Goal: Information Seeking & Learning: Find specific fact

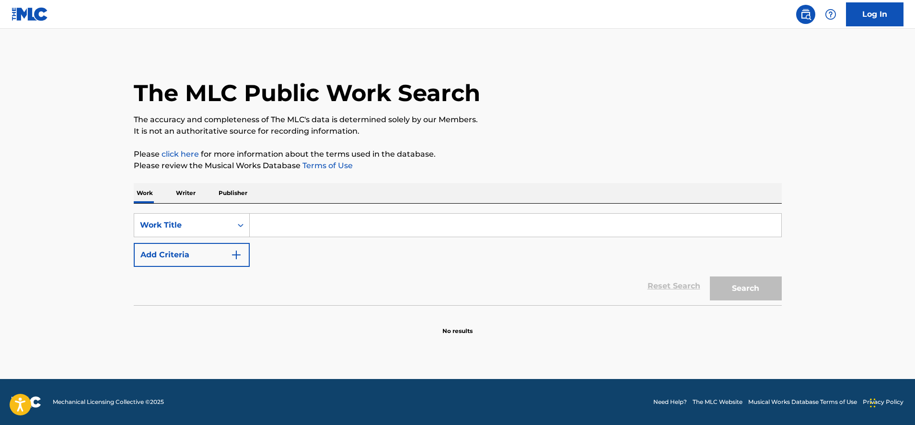
click at [326, 225] on input "Search Form" at bounding box center [515, 225] width 531 height 23
type input "dead calloway"
click at [710, 276] on button "Search" at bounding box center [746, 288] width 72 height 24
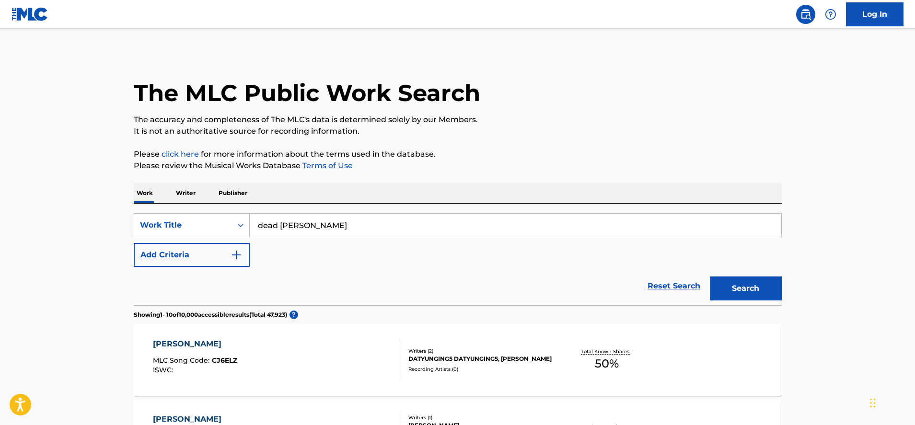
click at [183, 196] on p "Writer" at bounding box center [185, 193] width 25 height 20
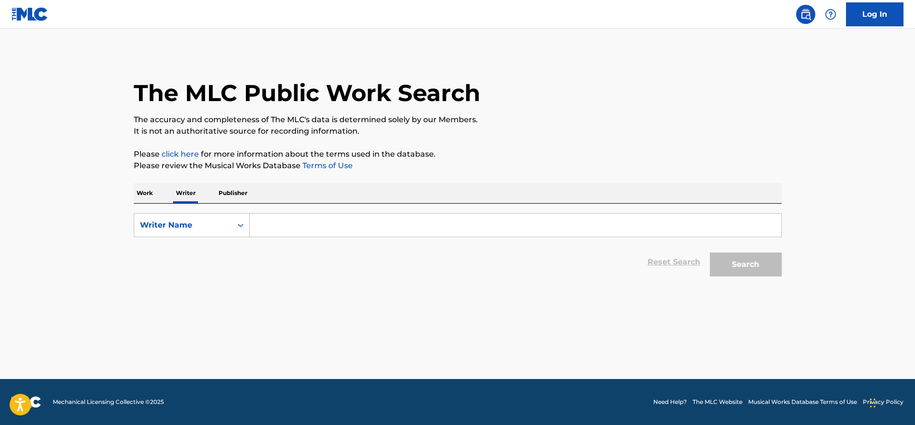
click at [303, 233] on input "Search Form" at bounding box center [515, 225] width 531 height 23
type input "Ian Webb"
click at [710, 253] on button "Search" at bounding box center [746, 265] width 72 height 24
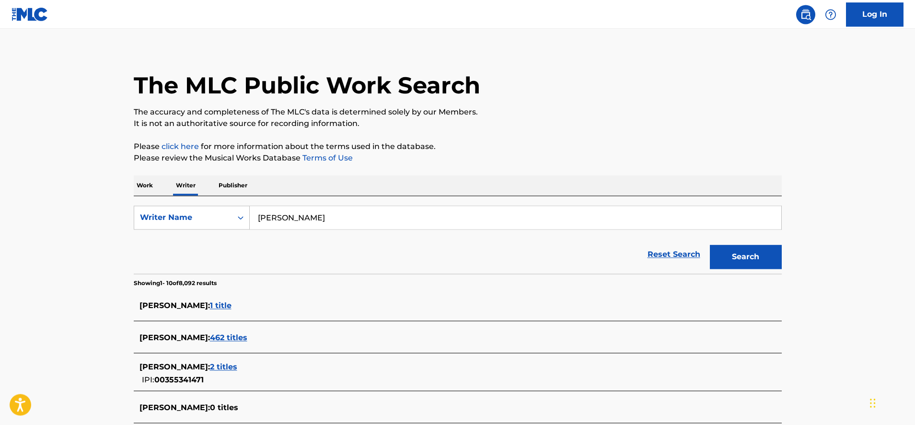
scroll to position [23, 0]
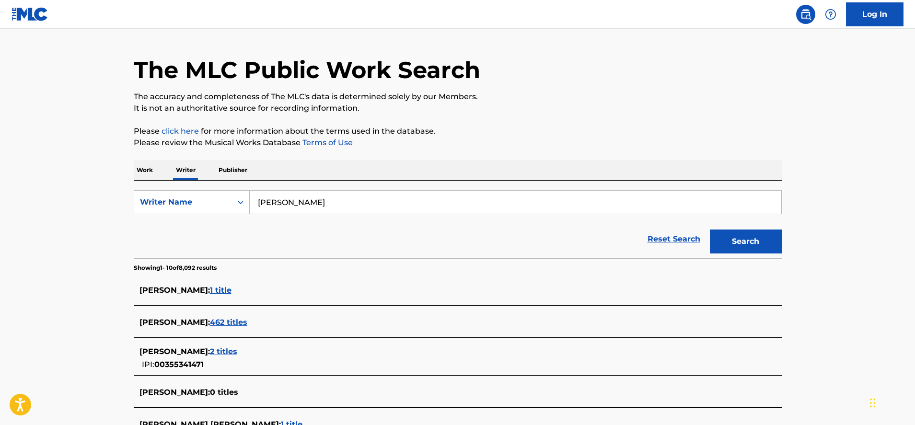
click at [210, 290] on span "1 title" at bounding box center [221, 290] width 22 height 9
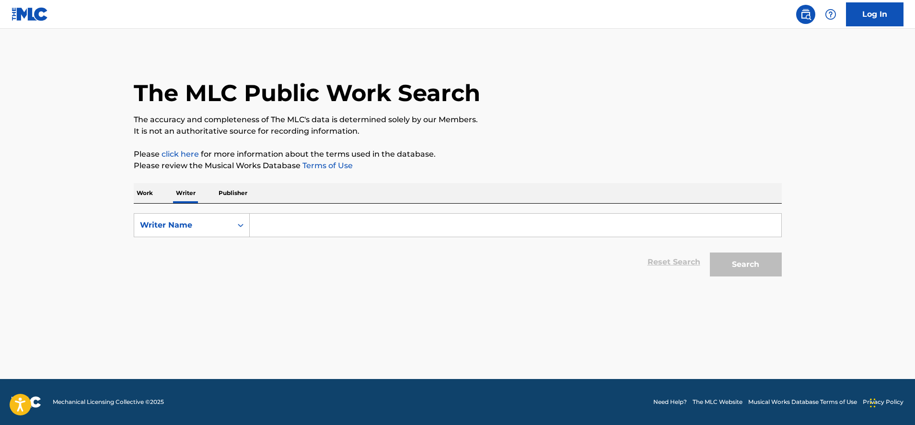
click at [143, 193] on p "Work" at bounding box center [145, 193] width 22 height 20
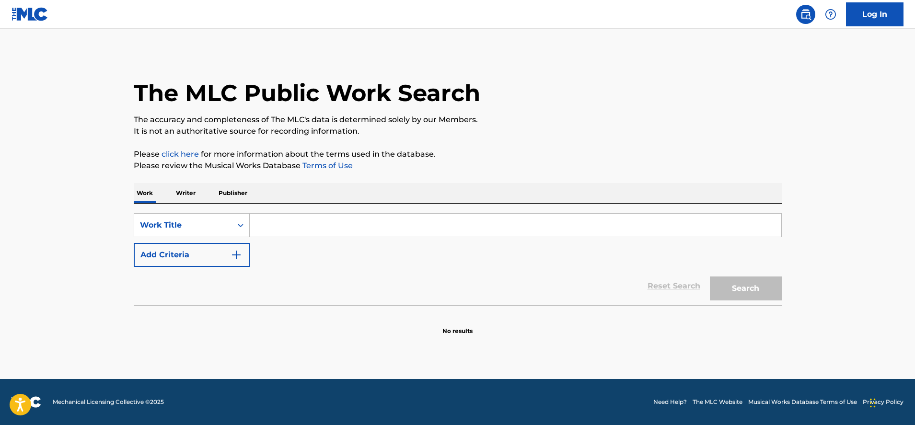
click at [271, 230] on input "Search Form" at bounding box center [515, 225] width 531 height 23
click at [182, 193] on p "Writer" at bounding box center [185, 193] width 25 height 20
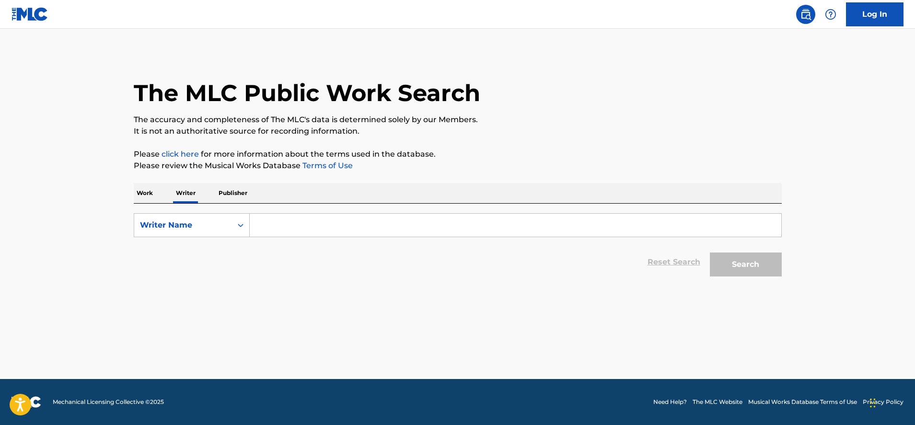
click at [273, 227] on input "Search Form" at bounding box center [515, 225] width 531 height 23
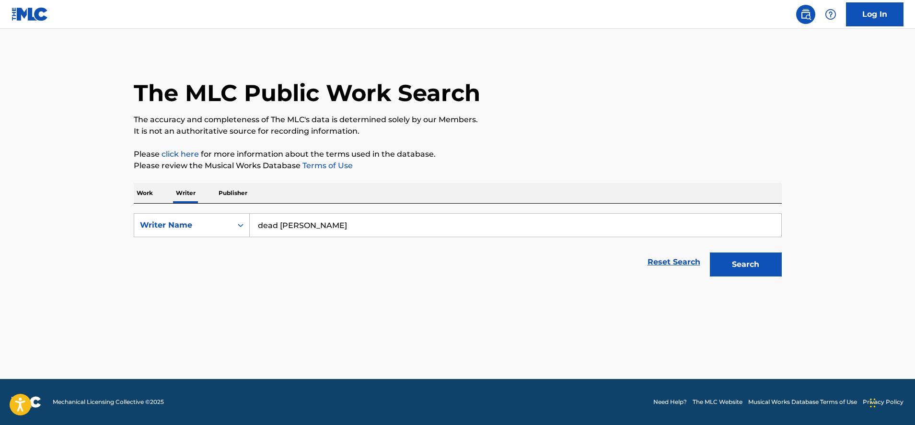
click at [710, 253] on button "Search" at bounding box center [746, 265] width 72 height 24
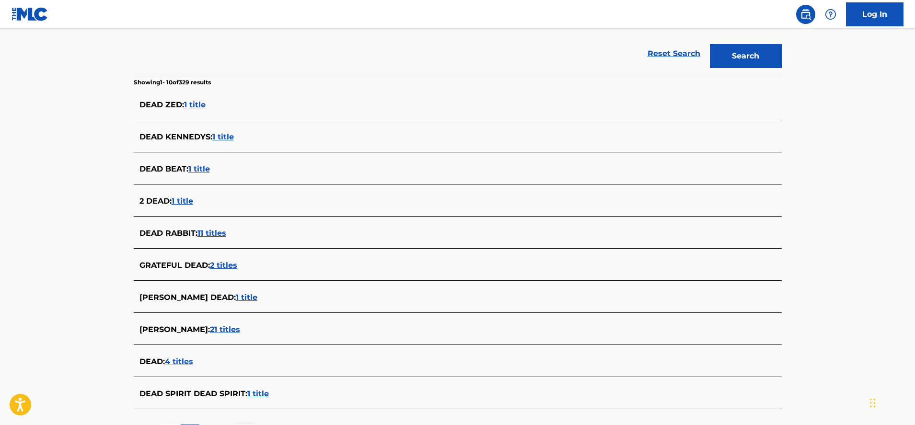
scroll to position [101, 0]
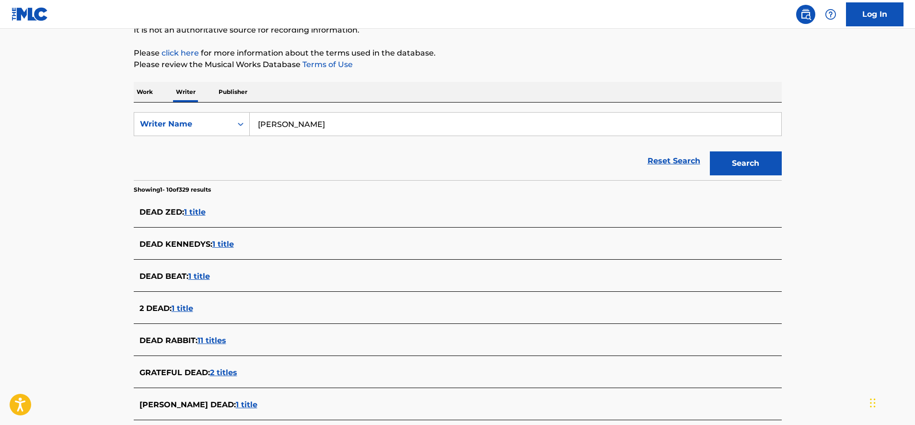
type input "Ian WEbb"
click at [710, 151] on button "Search" at bounding box center [746, 163] width 72 height 24
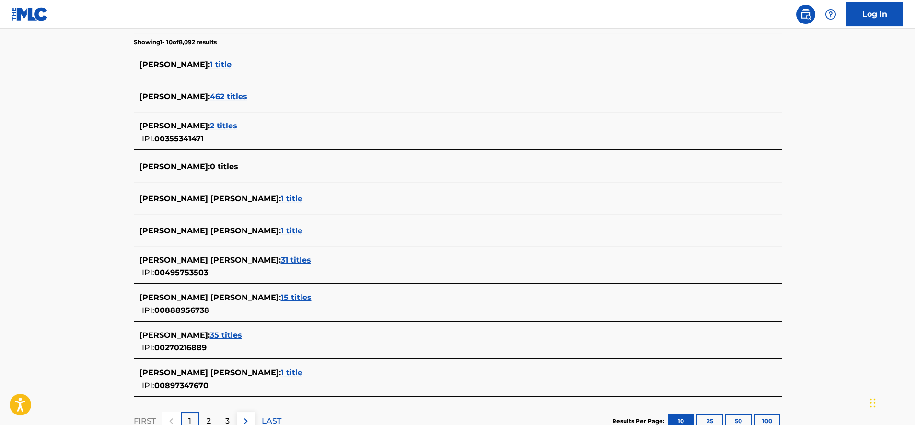
scroll to position [253, 0]
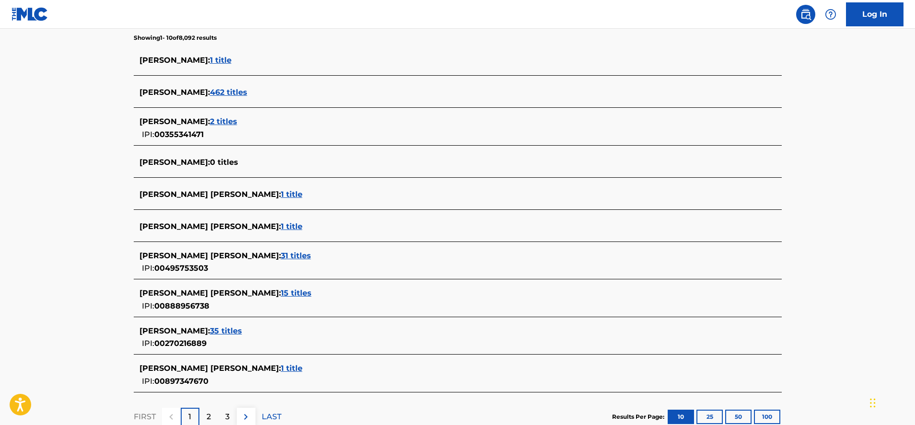
click at [281, 292] on span "15 titles" at bounding box center [296, 292] width 31 height 9
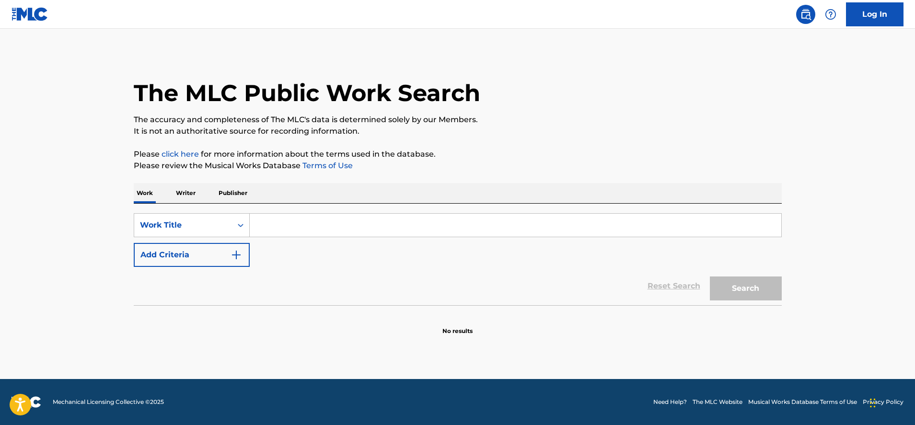
click at [286, 228] on input "Search Form" at bounding box center [515, 225] width 531 height 23
type input "I tried already"
click at [710, 276] on button "Search" at bounding box center [746, 288] width 72 height 24
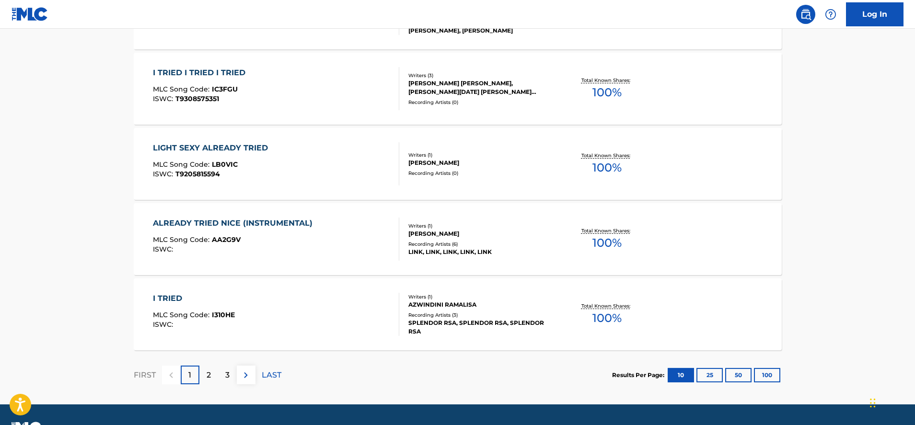
scroll to position [736, 0]
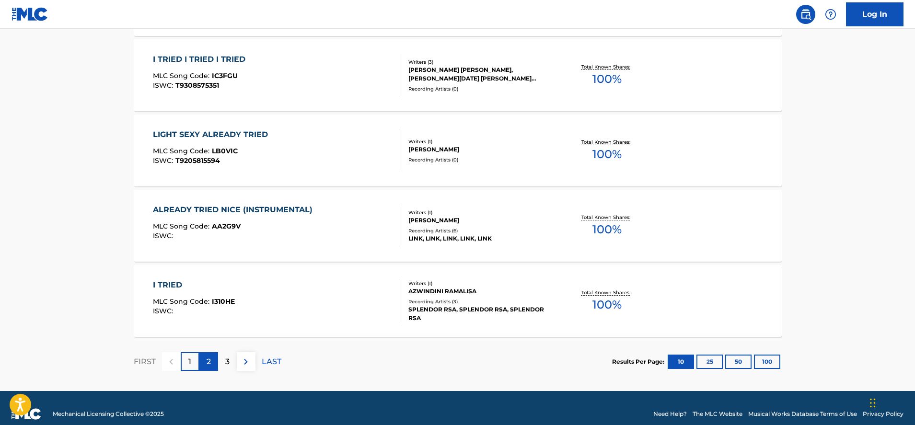
click at [212, 358] on div "2" at bounding box center [208, 361] width 19 height 19
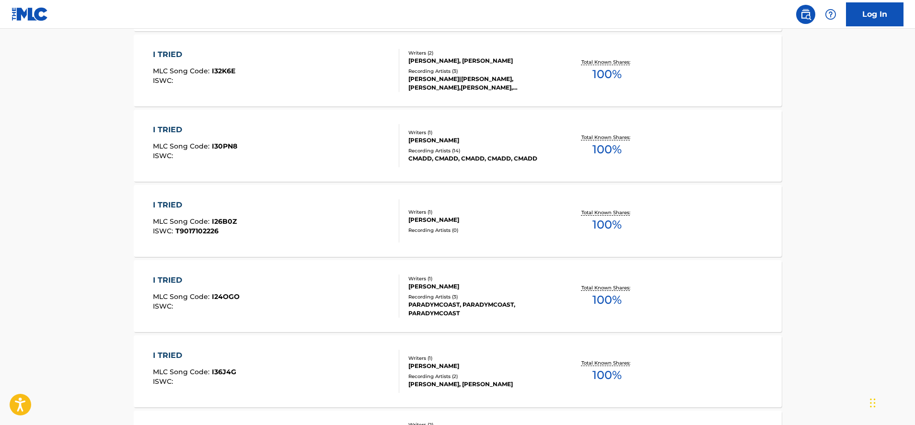
scroll to position [748, 0]
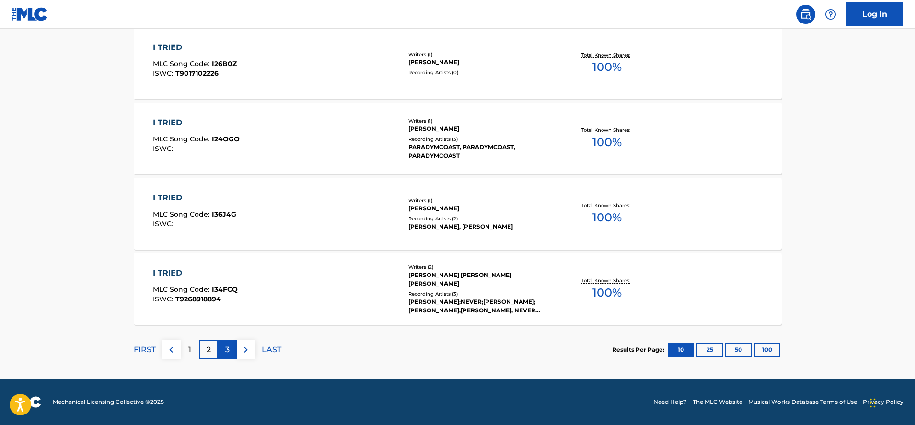
click at [229, 348] on p "3" at bounding box center [227, 349] width 4 height 11
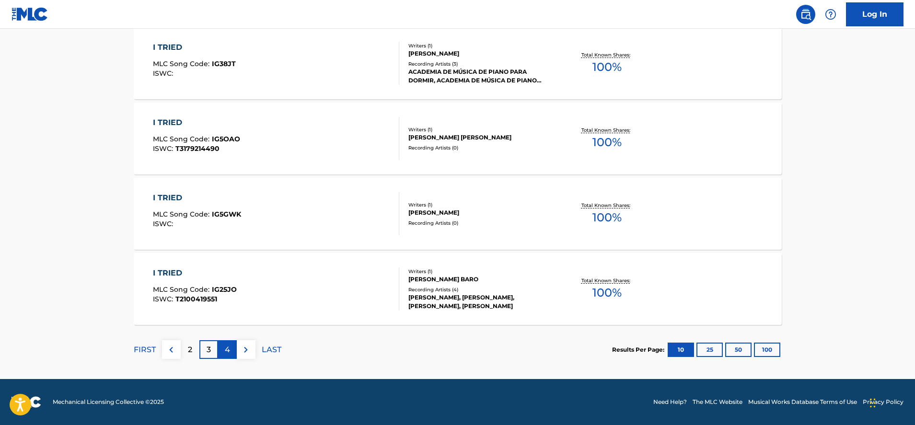
click at [230, 350] on div "4" at bounding box center [227, 349] width 19 height 19
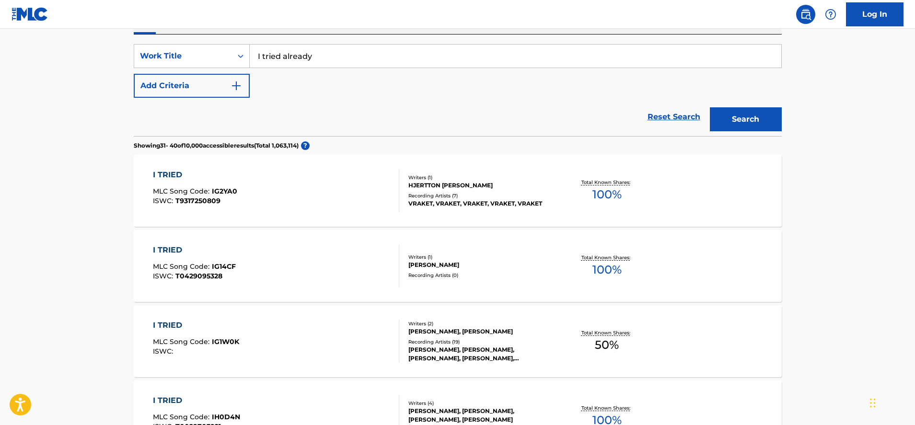
scroll to position [199, 0]
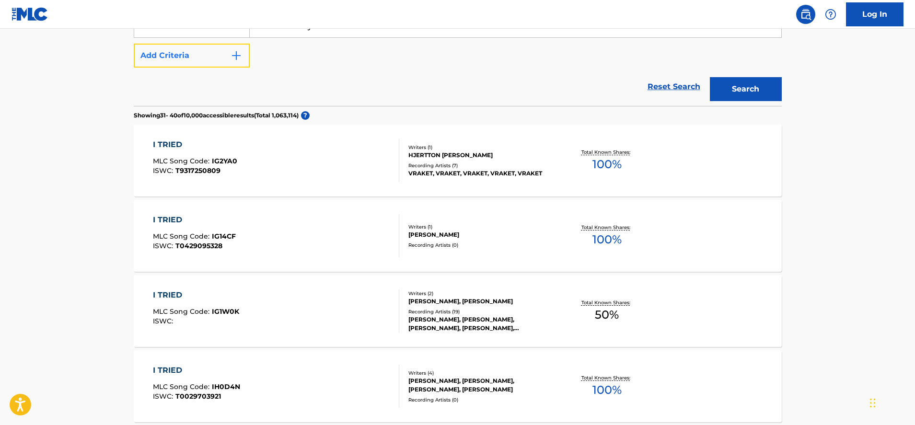
click at [193, 61] on button "Add Criteria" at bounding box center [192, 56] width 116 height 24
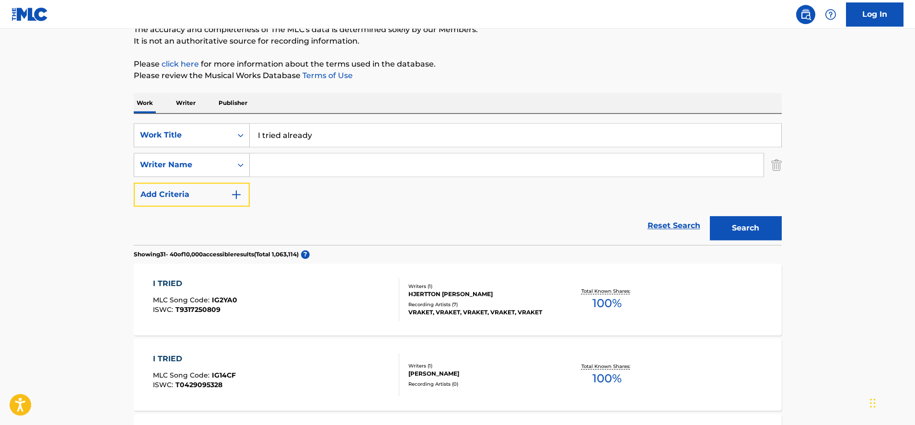
scroll to position [46, 0]
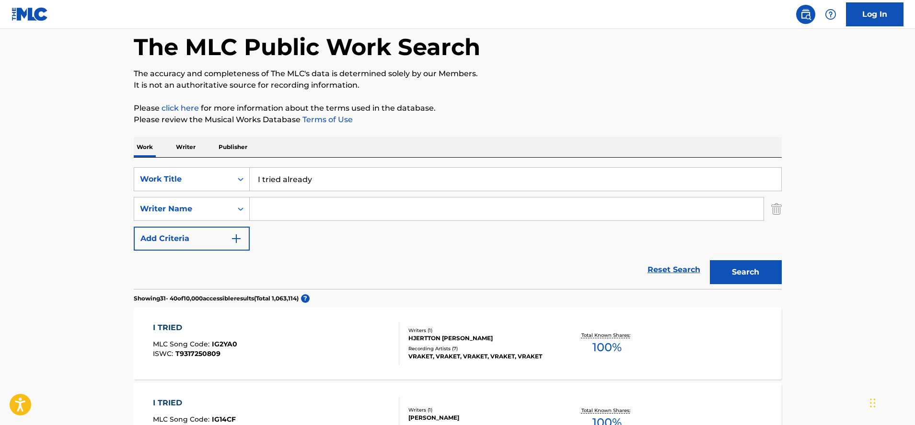
click at [303, 208] on input "Search Form" at bounding box center [507, 208] width 514 height 23
type input "[PERSON_NAME]"
click at [710, 260] on button "Search" at bounding box center [746, 272] width 72 height 24
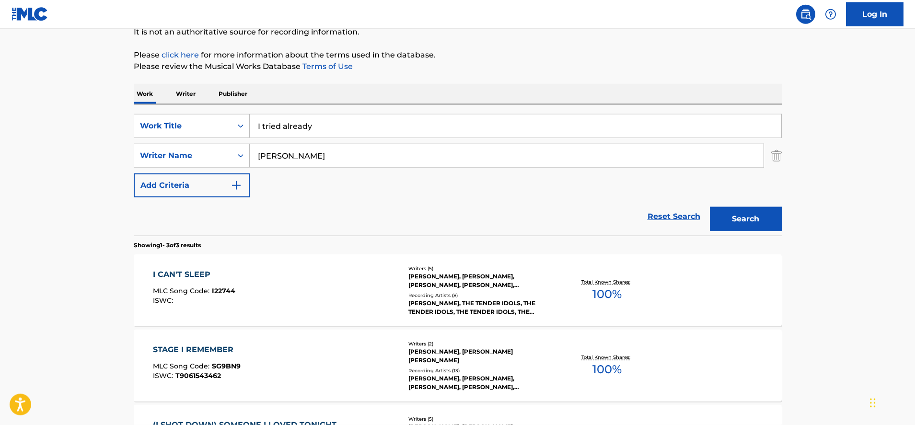
scroll to position [229, 0]
